Goal: Transaction & Acquisition: Purchase product/service

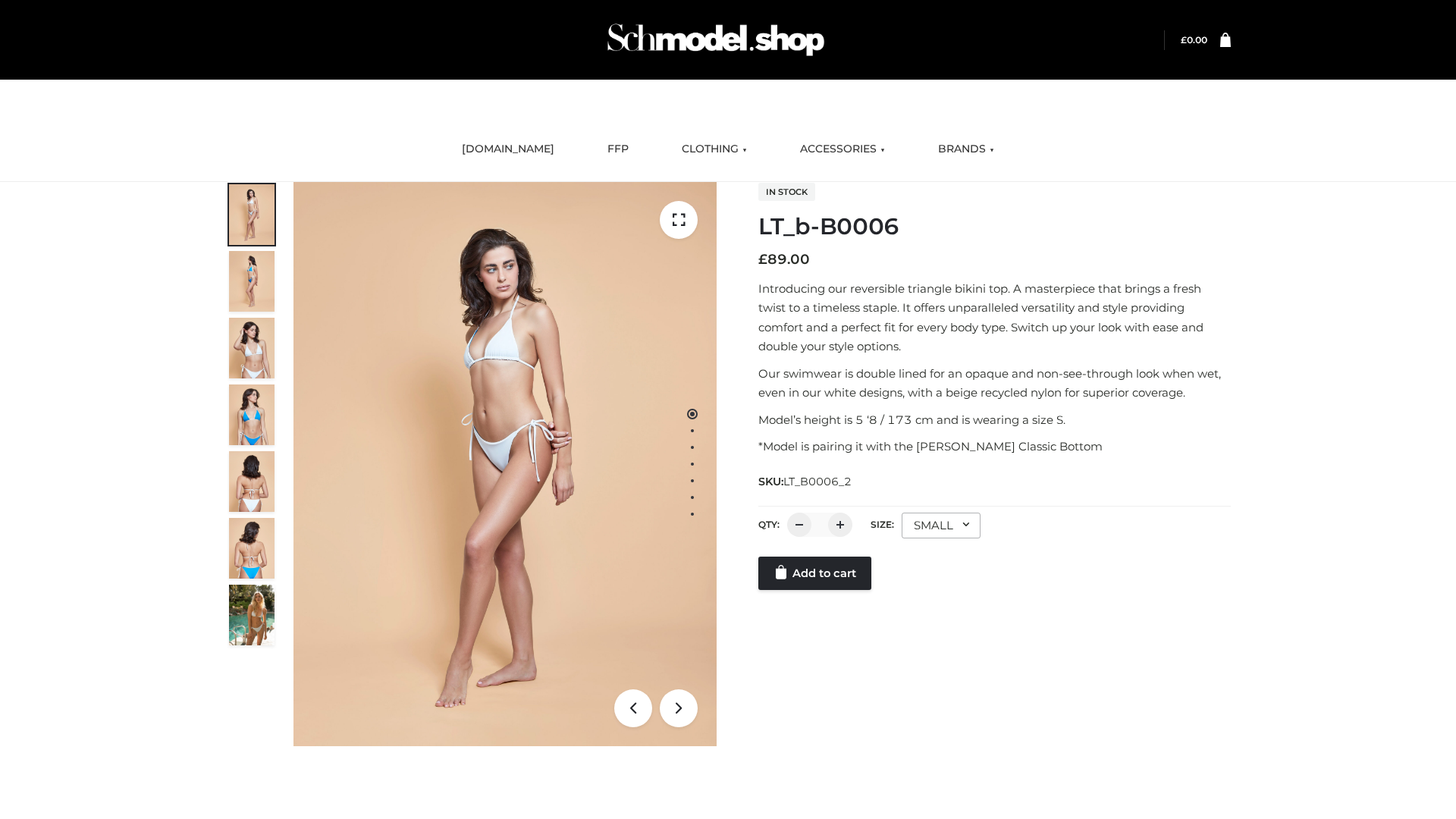
click at [817, 573] on link "Add to cart" at bounding box center [815, 573] width 113 height 34
